Goal: Task Accomplishment & Management: Use online tool/utility

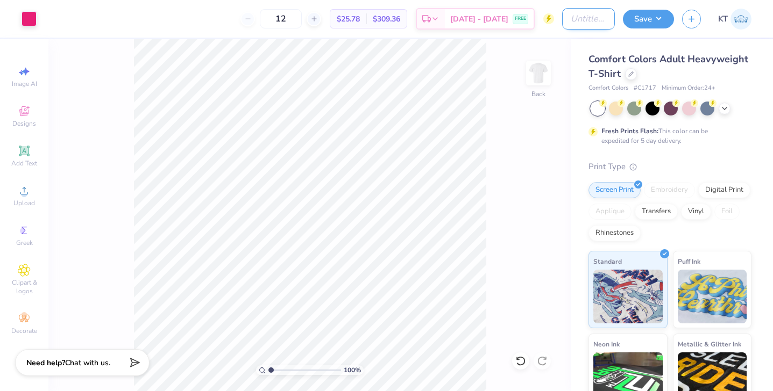
click at [596, 22] on input "Design Title" at bounding box center [588, 19] width 53 height 22
type input "pink week fundraiser shirt"
click at [654, 17] on button "Save" at bounding box center [648, 17] width 51 height 19
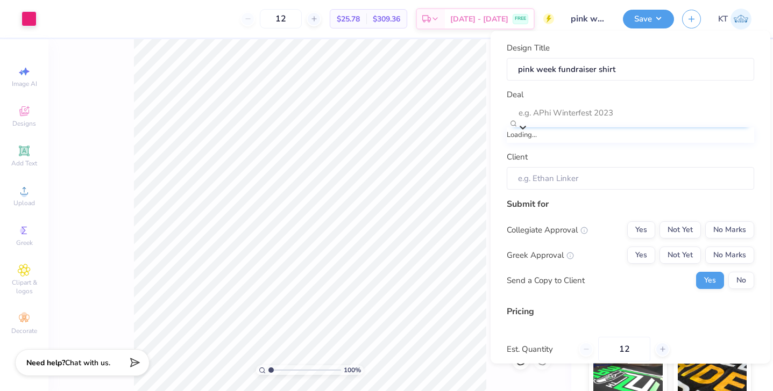
click at [605, 115] on div at bounding box center [635, 112] width 234 height 15
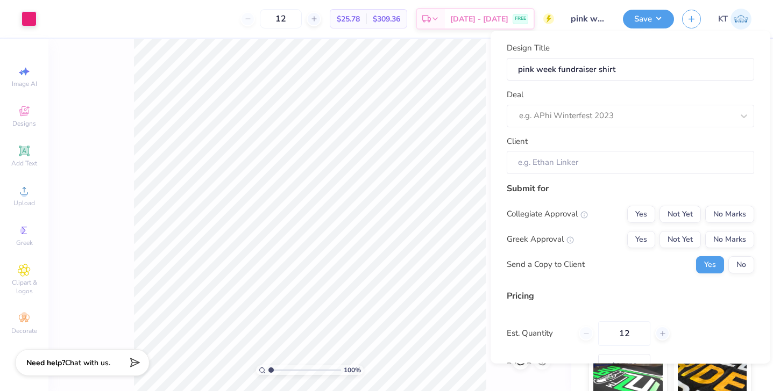
click at [566, 316] on div "Pricing Est. Quantity 12 Price Per Item $25.78 Customers will see this price on…" at bounding box center [630, 342] width 247 height 107
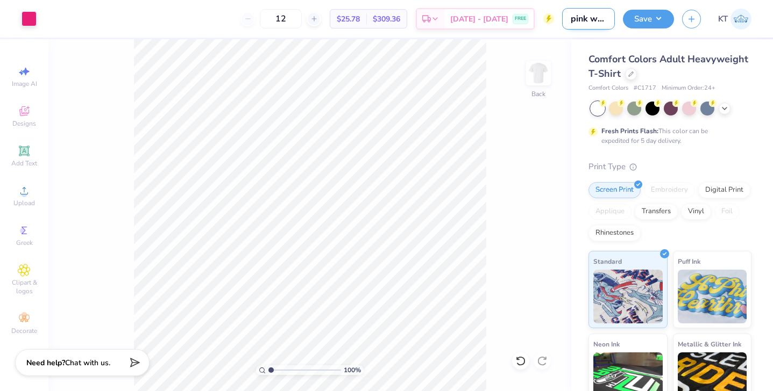
click at [583, 22] on input "pink week fundraiser shirt" at bounding box center [588, 19] width 53 height 22
drag, startPoint x: 570, startPoint y: 18, endPoint x: 632, endPoint y: 19, distance: 62.4
click at [632, 19] on div "Art colors 12 $25.78 Per Item $309.36 Total Est. Delivery [DATE] - [DATE] FREE …" at bounding box center [386, 19] width 773 height 38
click at [578, 143] on div "Comfort Colors Adult Heavyweight T-Shirt Comfort Colors # C1717 Minimum Order: …" at bounding box center [672, 266] width 202 height 455
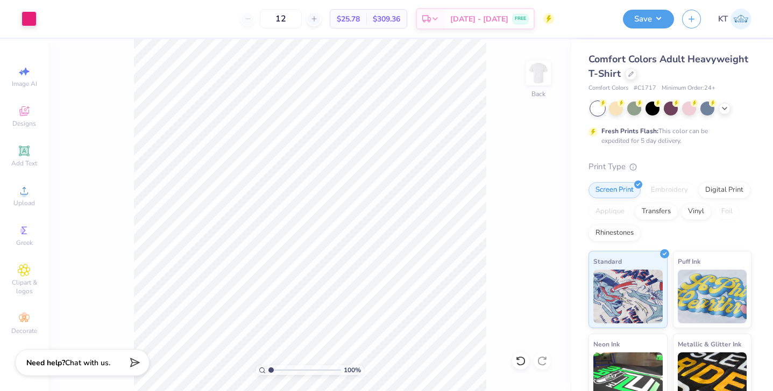
scroll to position [0, 0]
click at [632, 20] on button "Save" at bounding box center [648, 17] width 51 height 19
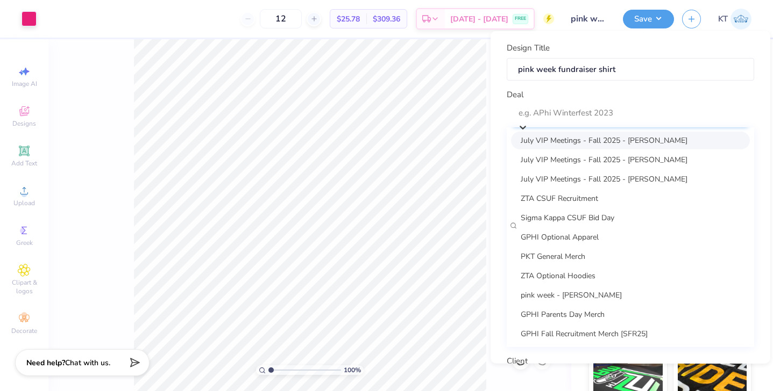
click at [570, 124] on div "e.g. APhi Winterfest 2023" at bounding box center [630, 115] width 247 height 23
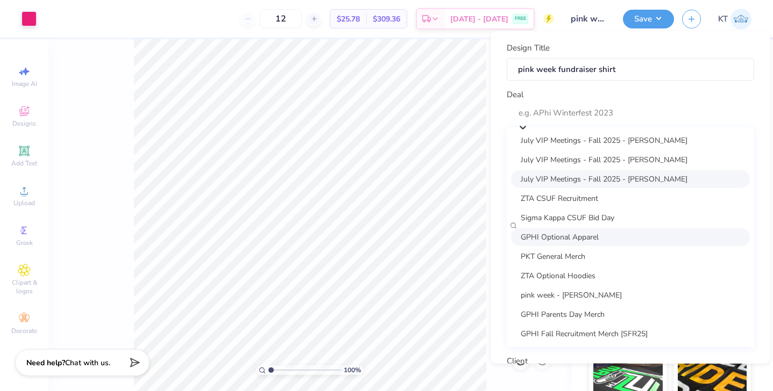
scroll to position [59, 0]
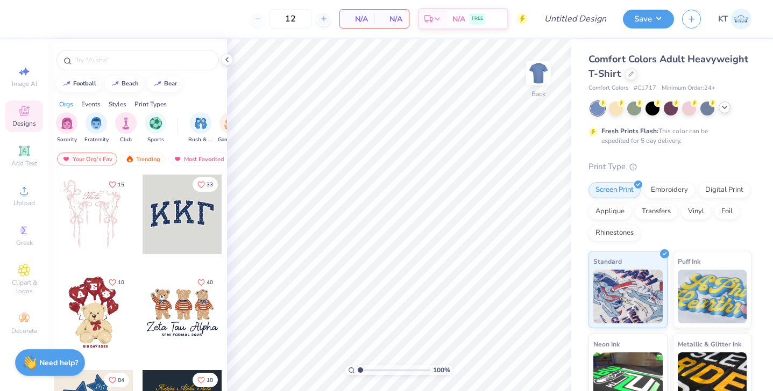
click at [726, 109] on icon at bounding box center [724, 107] width 9 height 9
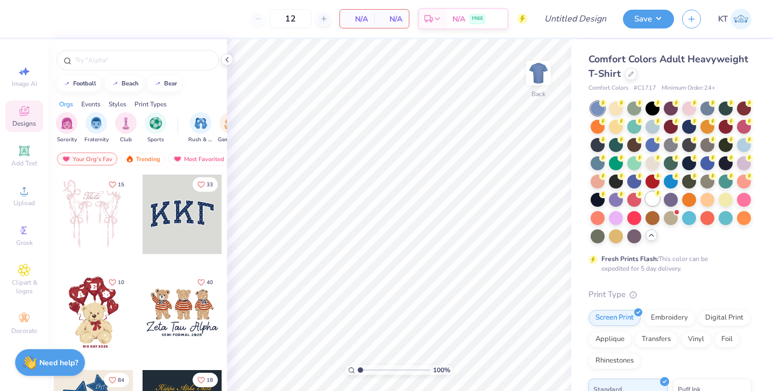
click at [654, 198] on div at bounding box center [652, 199] width 14 height 14
click at [19, 193] on icon at bounding box center [24, 190] width 13 height 13
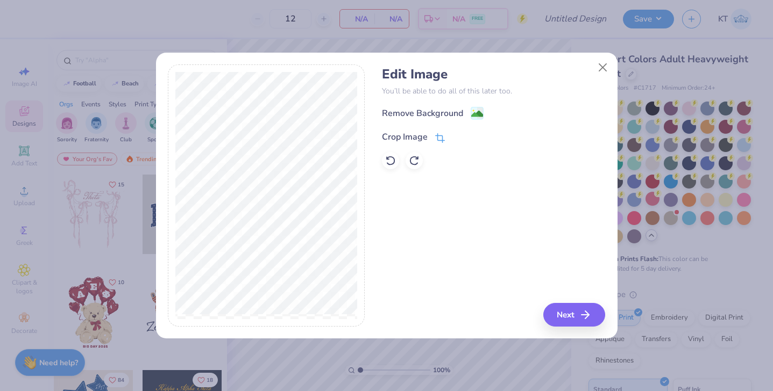
click at [422, 136] on div "Crop Image" at bounding box center [405, 137] width 46 height 13
click at [386, 275] on div "Edit Image You’ll be able to do all of this later too. Remove Background Crop I…" at bounding box center [386, 196] width 437 height 262
click at [458, 136] on polyline at bounding box center [457, 135] width 4 height 3
click at [479, 110] on image at bounding box center [477, 115] width 12 height 12
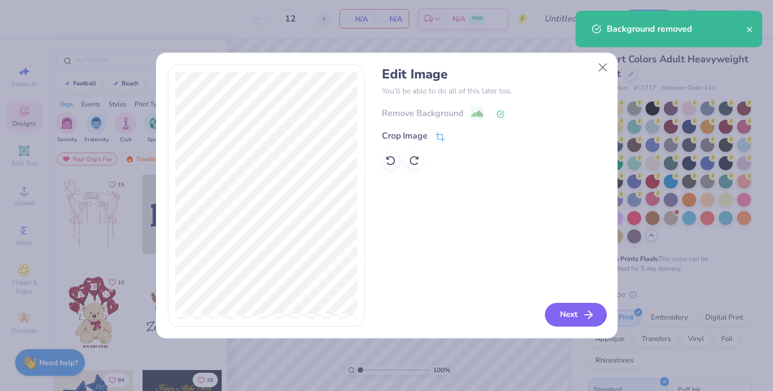
click at [562, 316] on button "Next" at bounding box center [576, 315] width 62 height 24
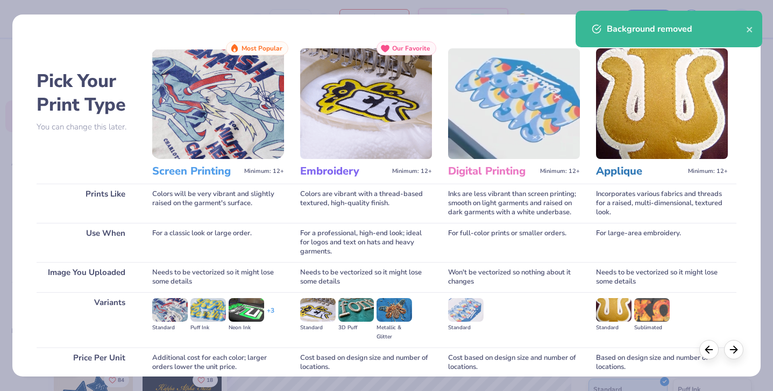
scroll to position [91, 0]
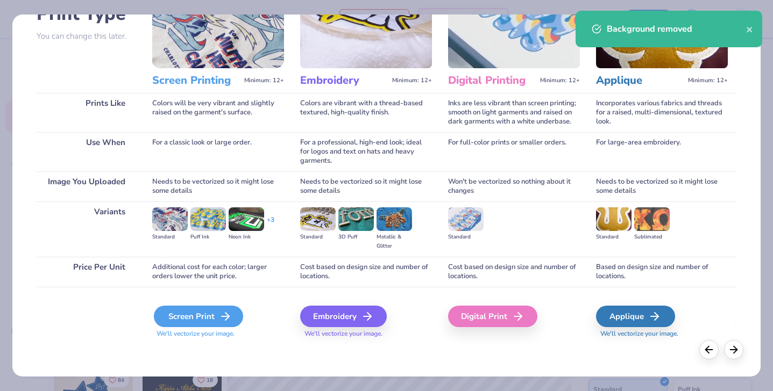
click at [225, 311] on icon at bounding box center [225, 316] width 13 height 13
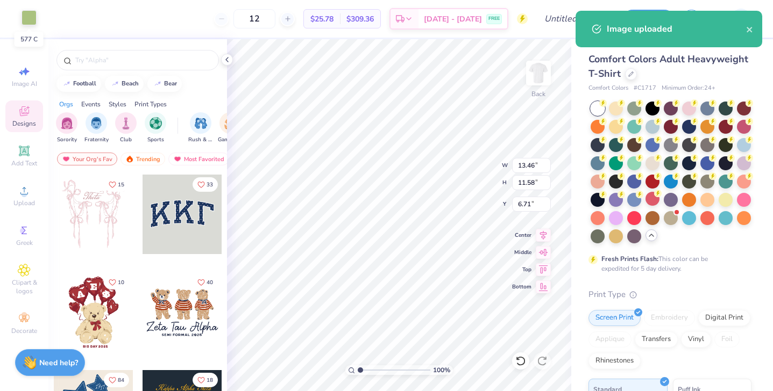
click at [34, 20] on div at bounding box center [29, 17] width 15 height 15
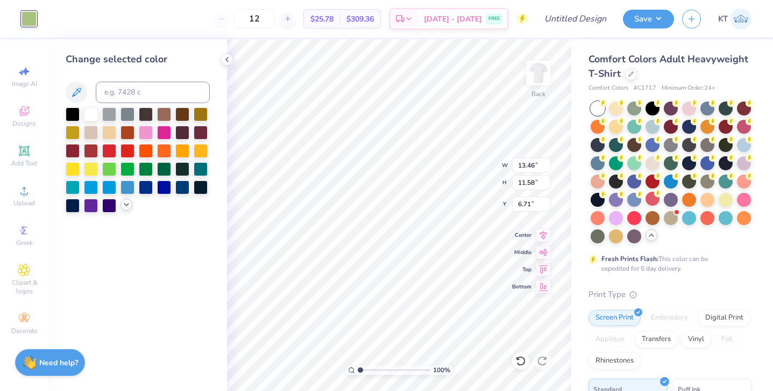
click at [124, 206] on icon at bounding box center [126, 205] width 9 height 9
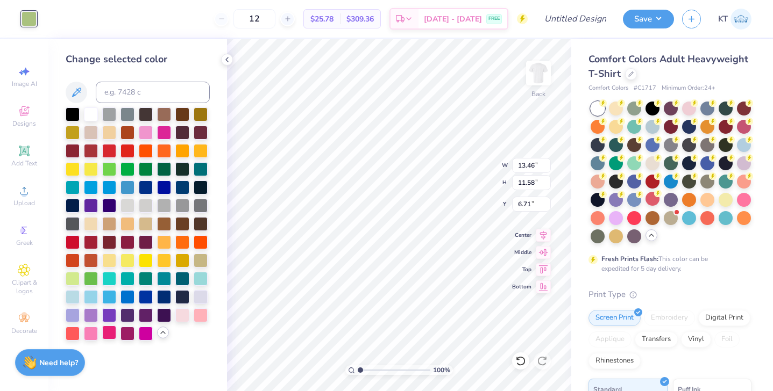
click at [111, 336] on div at bounding box center [109, 333] width 14 height 14
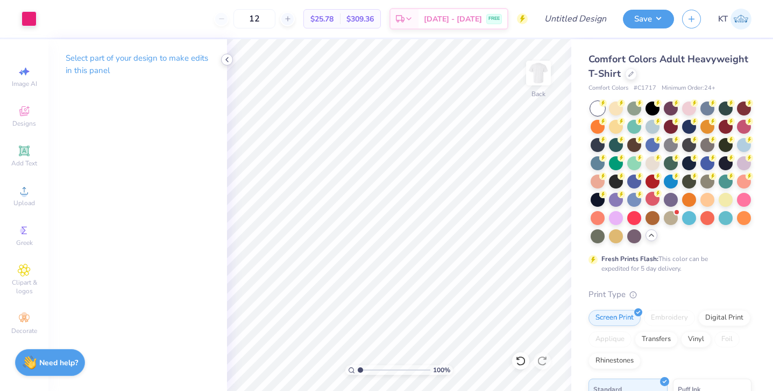
click at [229, 57] on icon at bounding box center [227, 59] width 9 height 9
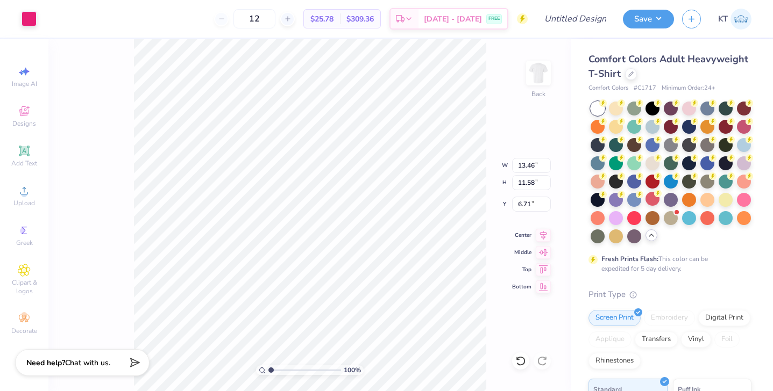
type input "0.50"
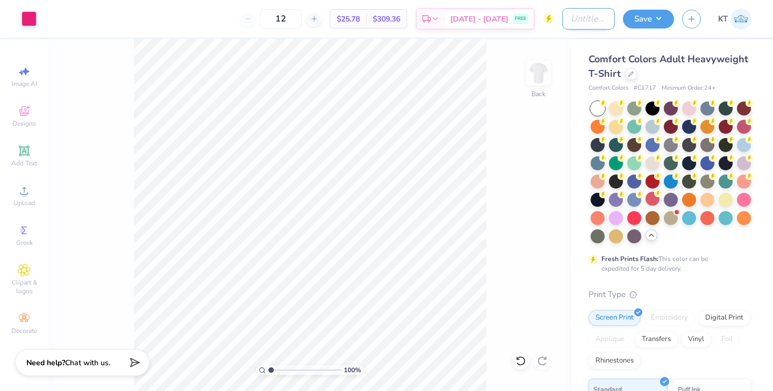
click at [575, 16] on input "Design Title" at bounding box center [588, 19] width 53 height 22
paste input "pink week fundraiser shirt"
type input "pink week fundraiser shirt"
click at [651, 12] on button "Save" at bounding box center [648, 17] width 51 height 19
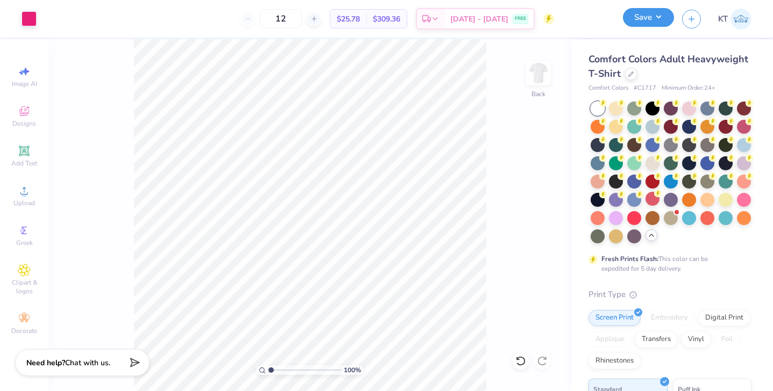
scroll to position [0, 0]
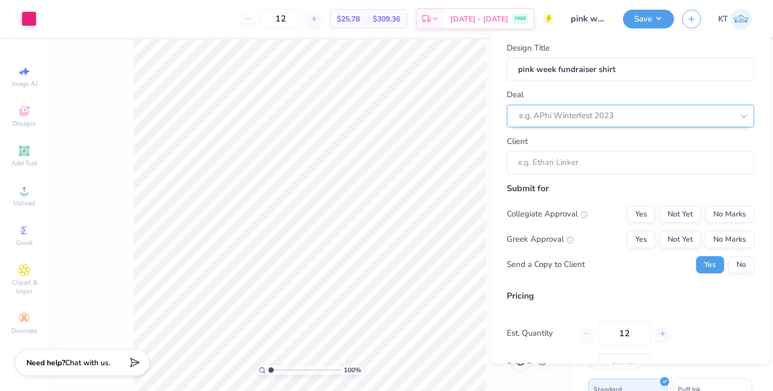
click at [559, 117] on div at bounding box center [626, 116] width 214 height 15
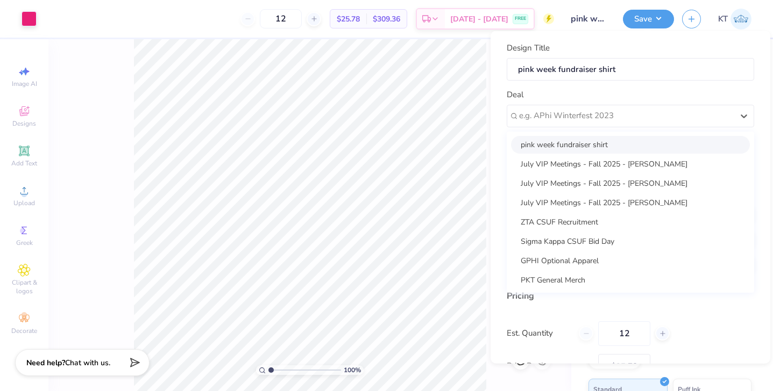
click at [579, 147] on div "pink week fundraiser shirt" at bounding box center [630, 144] width 239 height 18
type input "Kylie Teeple"
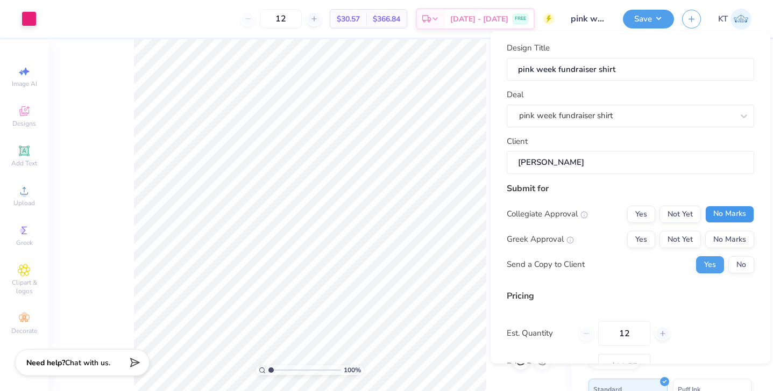
click at [728, 212] on button "No Marks" at bounding box center [729, 213] width 49 height 17
click at [689, 234] on button "Not Yet" at bounding box center [679, 239] width 41 height 17
click at [735, 264] on button "No" at bounding box center [741, 264] width 26 height 17
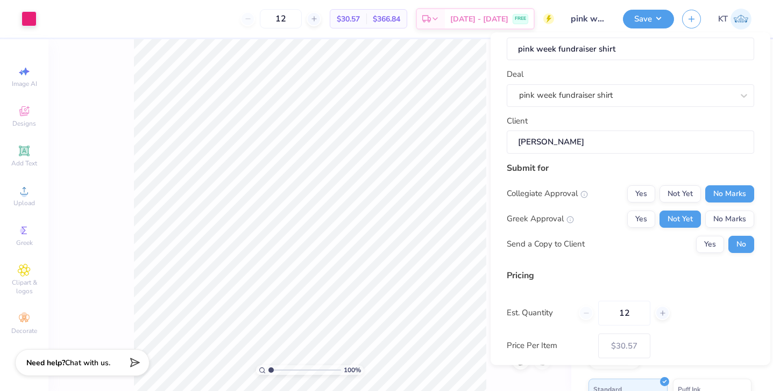
scroll to position [77, 0]
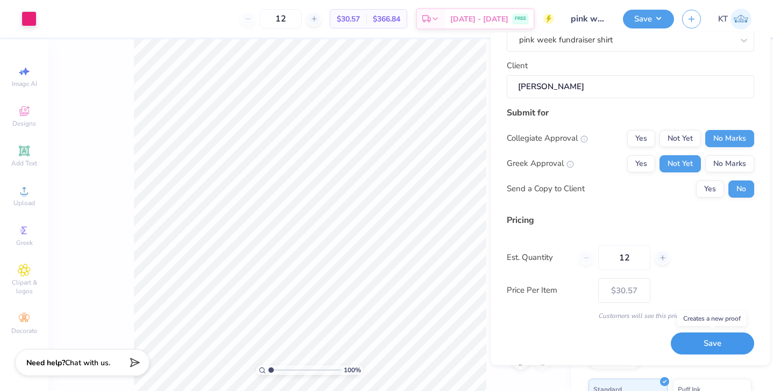
click at [698, 341] on button "Save" at bounding box center [712, 344] width 83 height 22
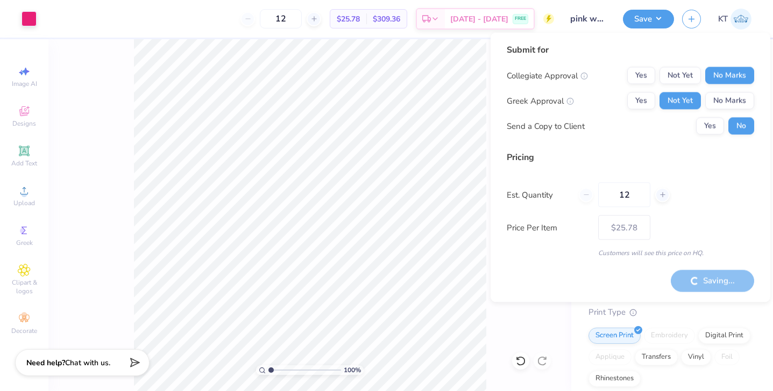
type input "– –"
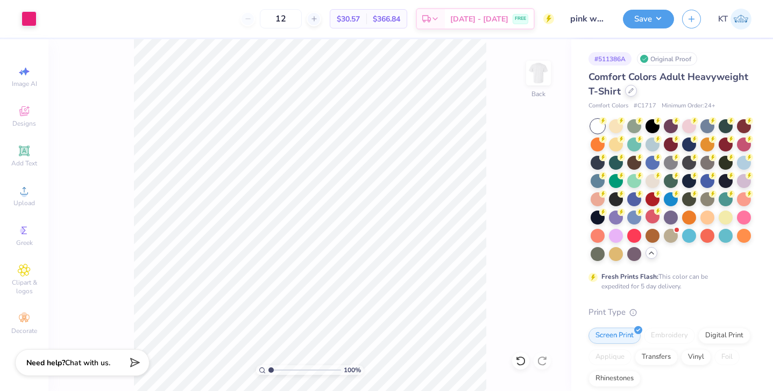
click at [631, 90] on icon at bounding box center [630, 90] width 5 height 5
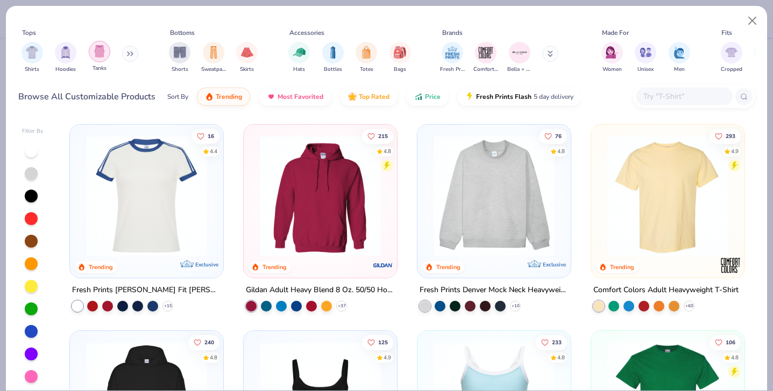
click at [98, 52] on img "filter for Tanks" at bounding box center [100, 51] width 12 height 12
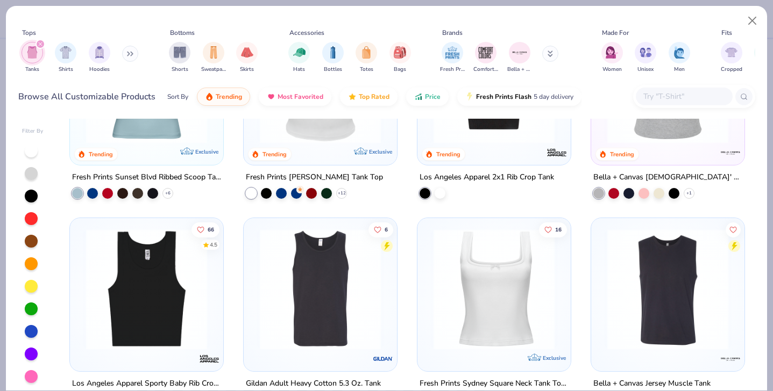
scroll to position [427, 0]
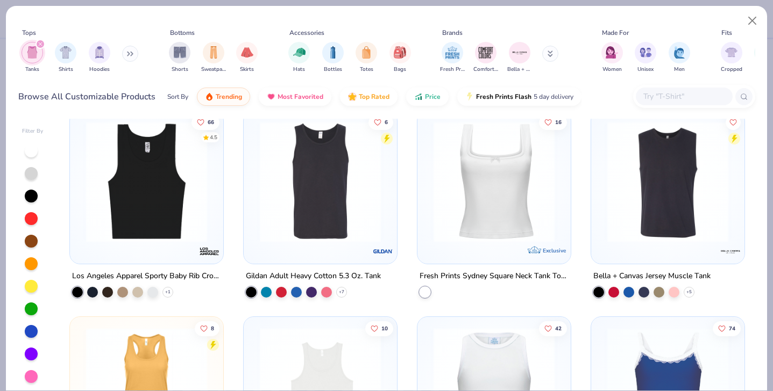
click at [301, 223] on img at bounding box center [320, 182] width 132 height 121
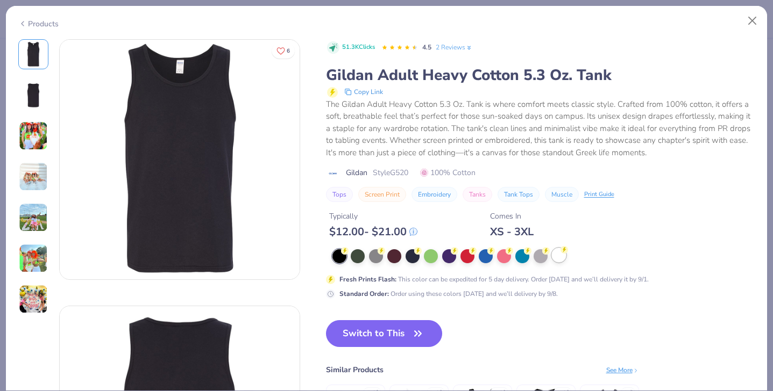
click at [560, 258] on div at bounding box center [559, 255] width 14 height 14
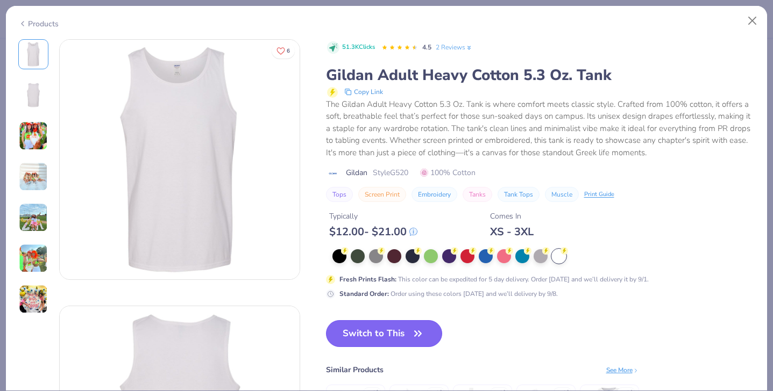
click at [377, 339] on button "Switch to This" at bounding box center [384, 333] width 117 height 27
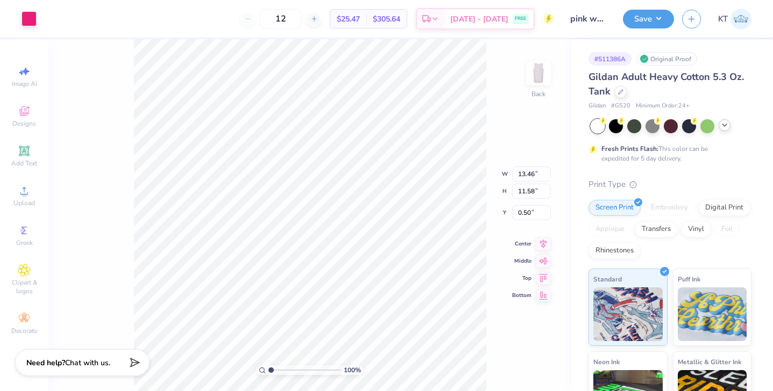
type input "11.79"
type input "10.14"
click at [620, 88] on icon at bounding box center [620, 90] width 5 height 5
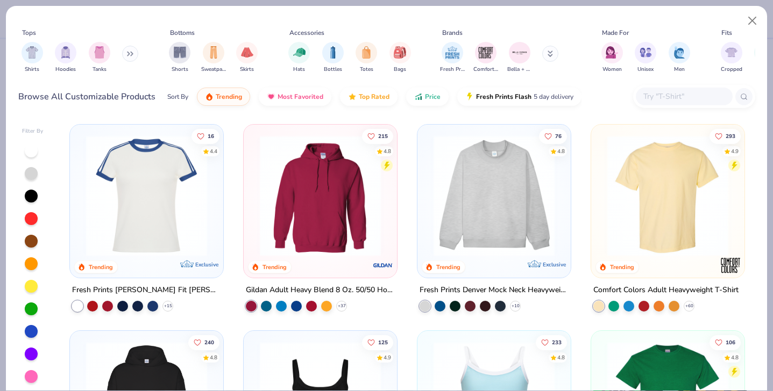
click at [656, 209] on img at bounding box center [668, 195] width 132 height 121
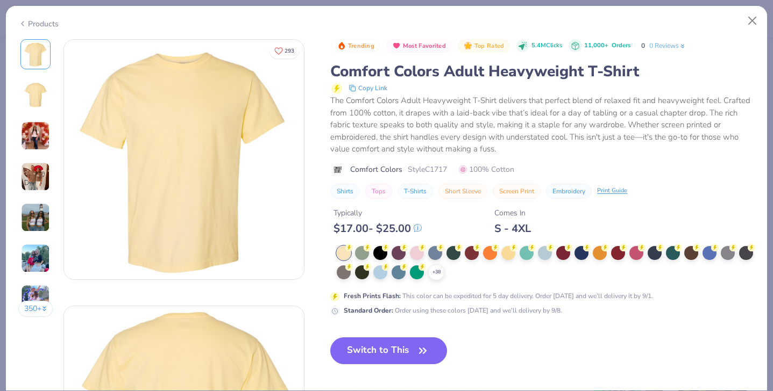
click at [0, 0] on icon at bounding box center [0, 0] width 0 height 0
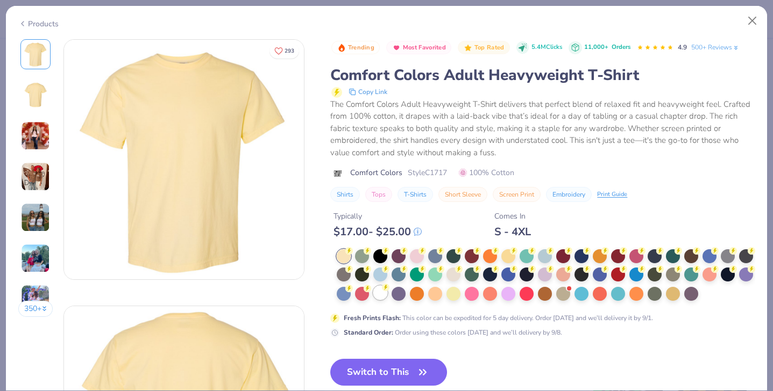
click at [380, 296] on div at bounding box center [380, 293] width 14 height 14
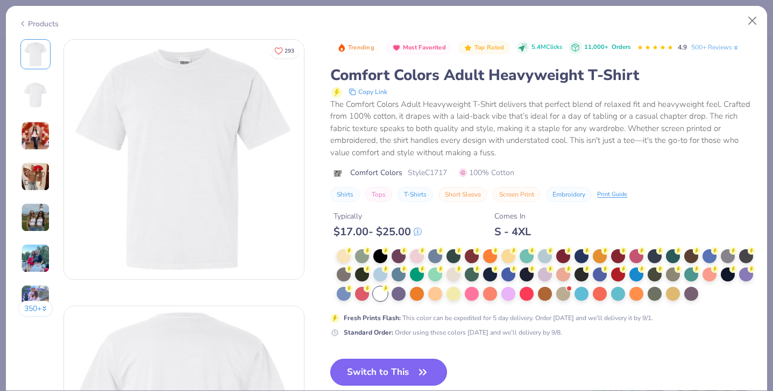
click at [384, 374] on button "Switch to This" at bounding box center [388, 372] width 117 height 27
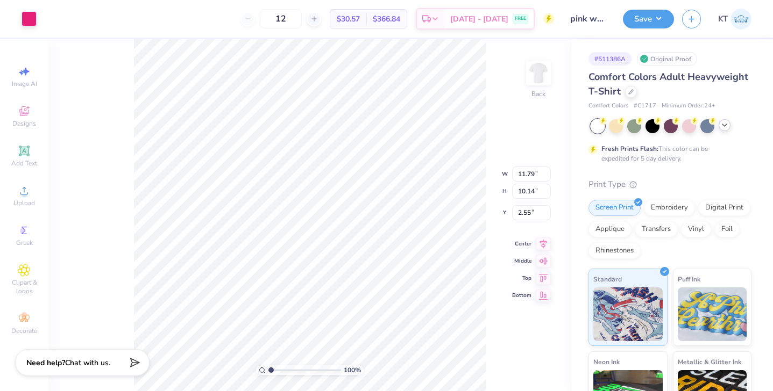
type input "2.36"
type input "14.10"
type input "12.12"
type input "0.50"
type input "12.40"
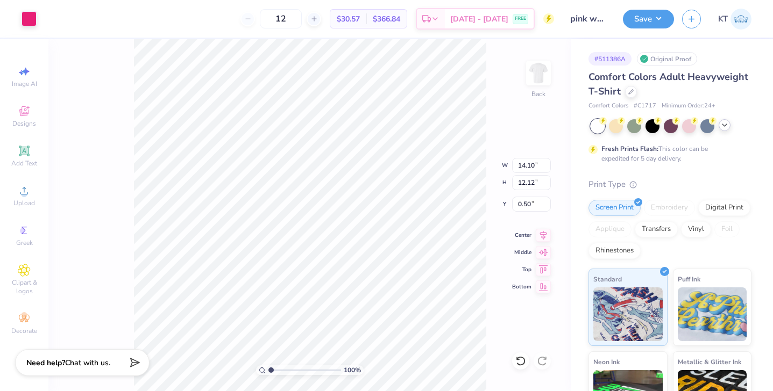
type input "10.66"
